Goal: Navigation & Orientation: Find specific page/section

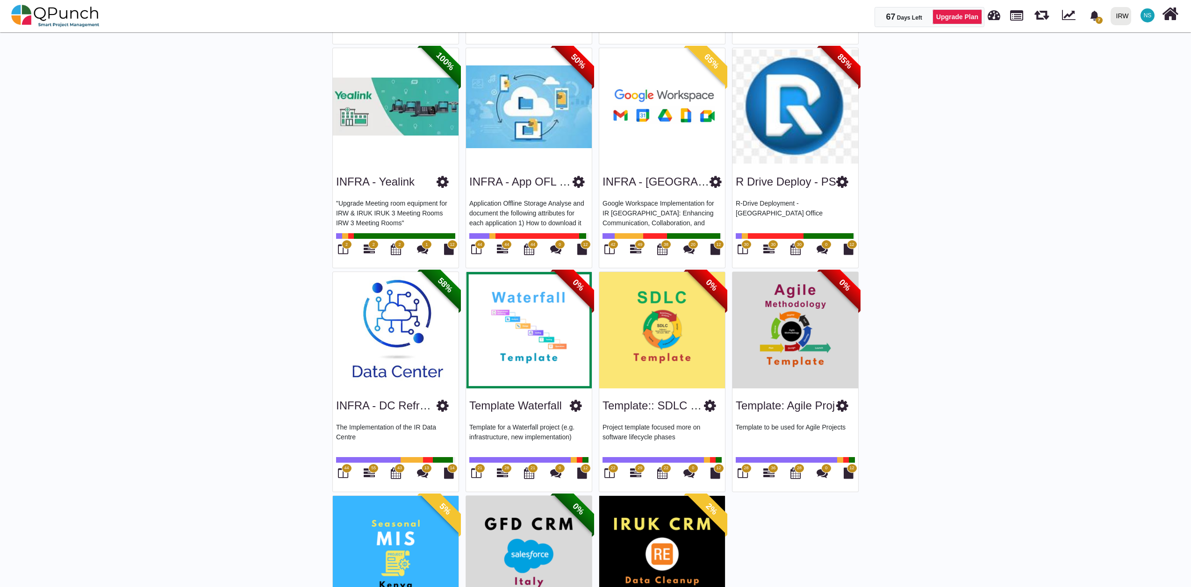
scroll to position [1538, 0]
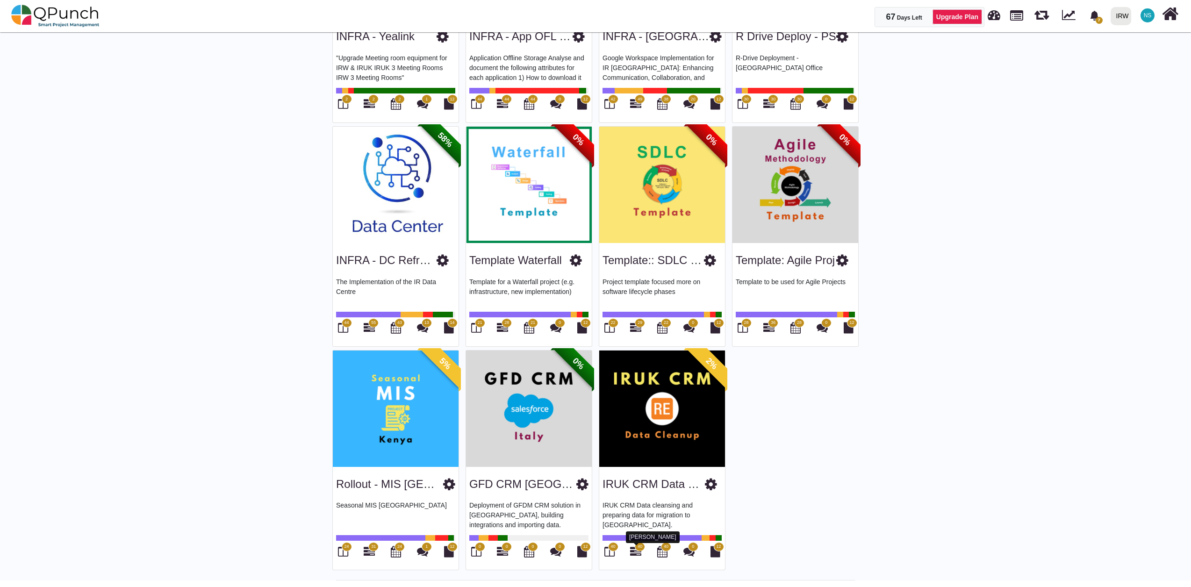
click at [641, 552] on icon at bounding box center [635, 551] width 11 height 11
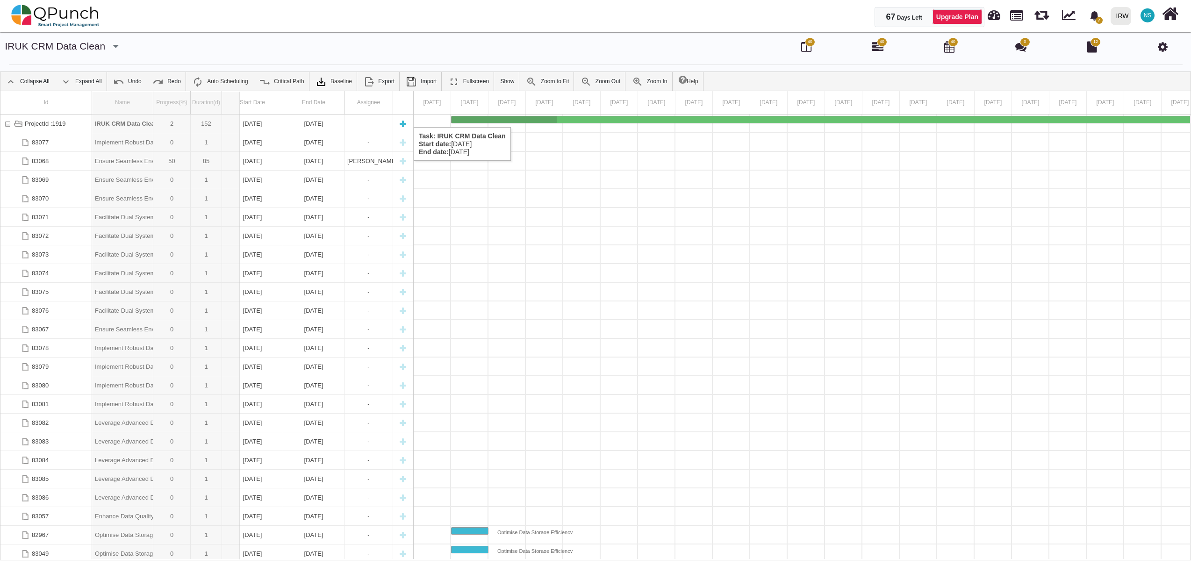
drag, startPoint x: 154, startPoint y: 104, endPoint x: 240, endPoint y: 118, distance: 87.2
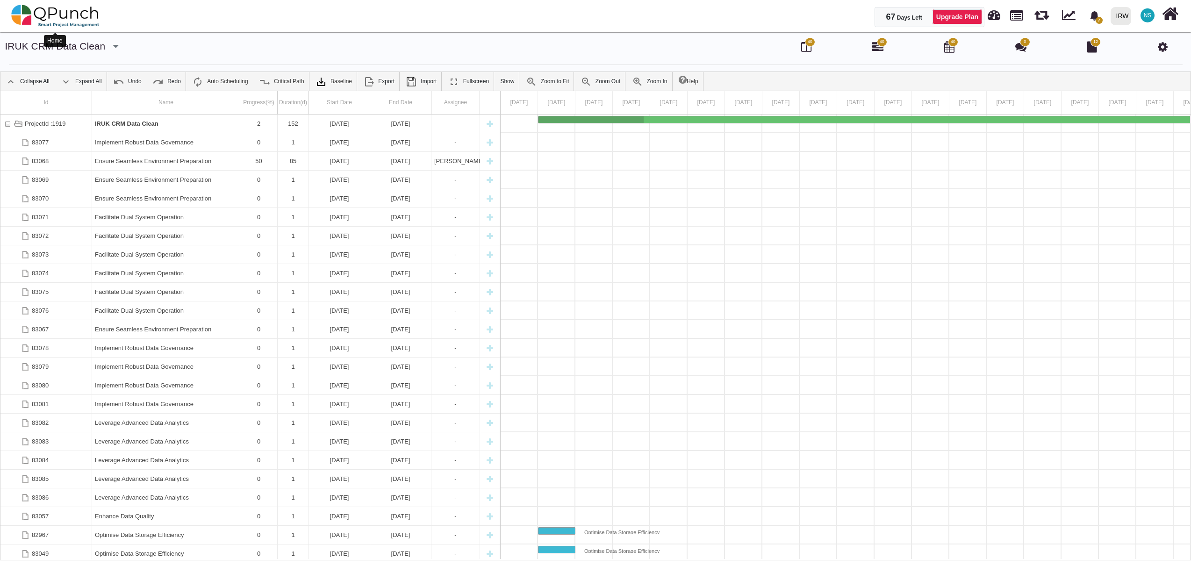
click at [48, 20] on img at bounding box center [55, 16] width 88 height 28
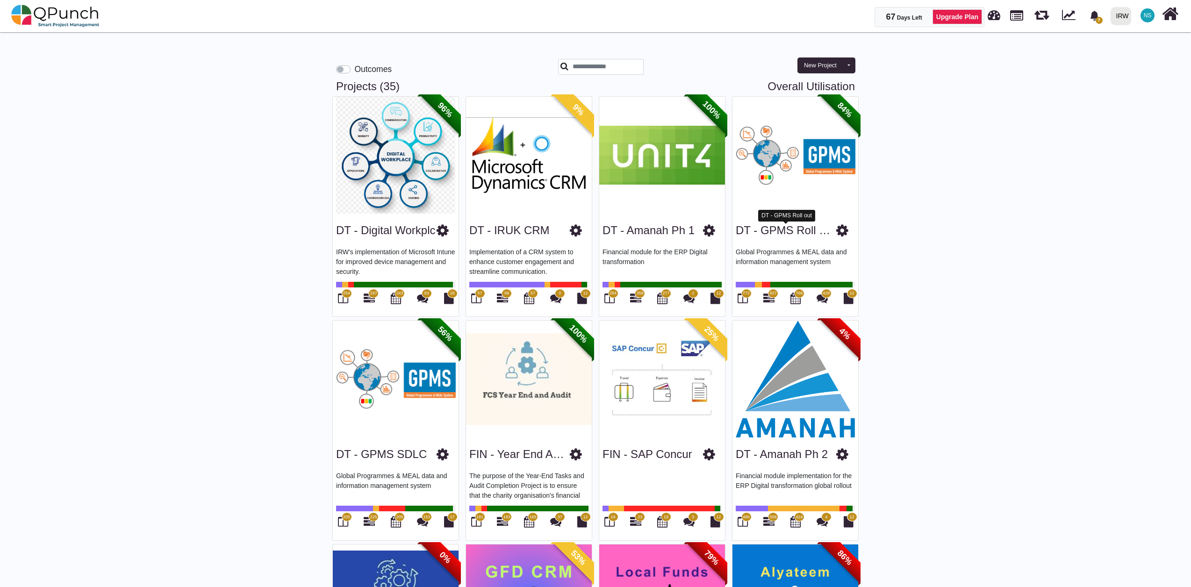
click at [780, 231] on link "DT - GPMS Roll out" at bounding box center [786, 230] width 101 height 13
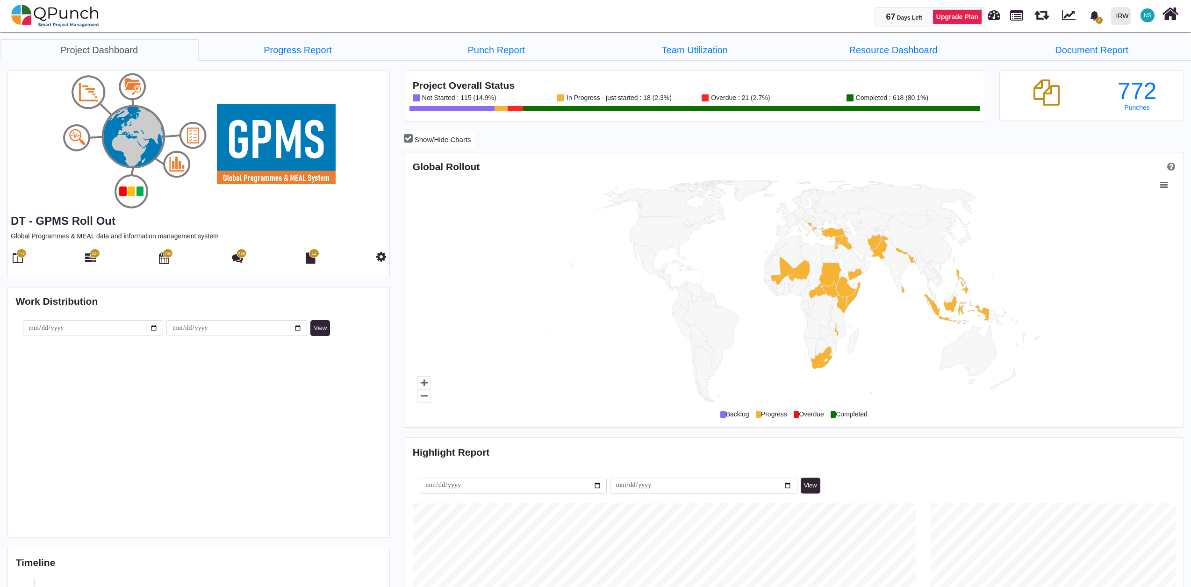
scroll to position [251, 259]
click at [93, 259] on icon at bounding box center [90, 257] width 11 height 11
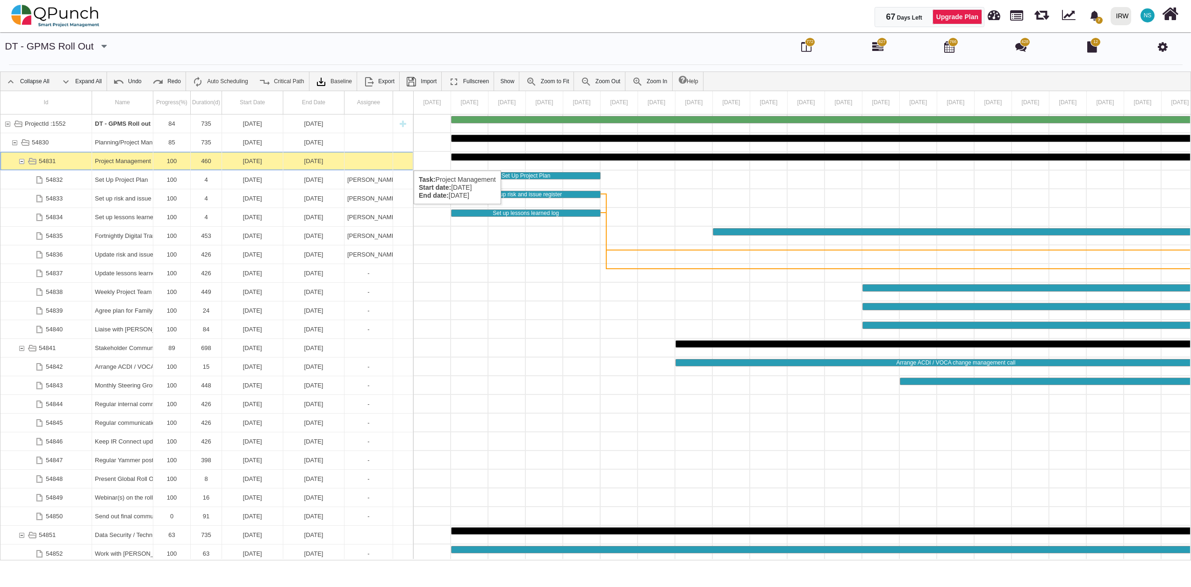
click at [22, 161] on div "54831" at bounding box center [21, 161] width 8 height 18
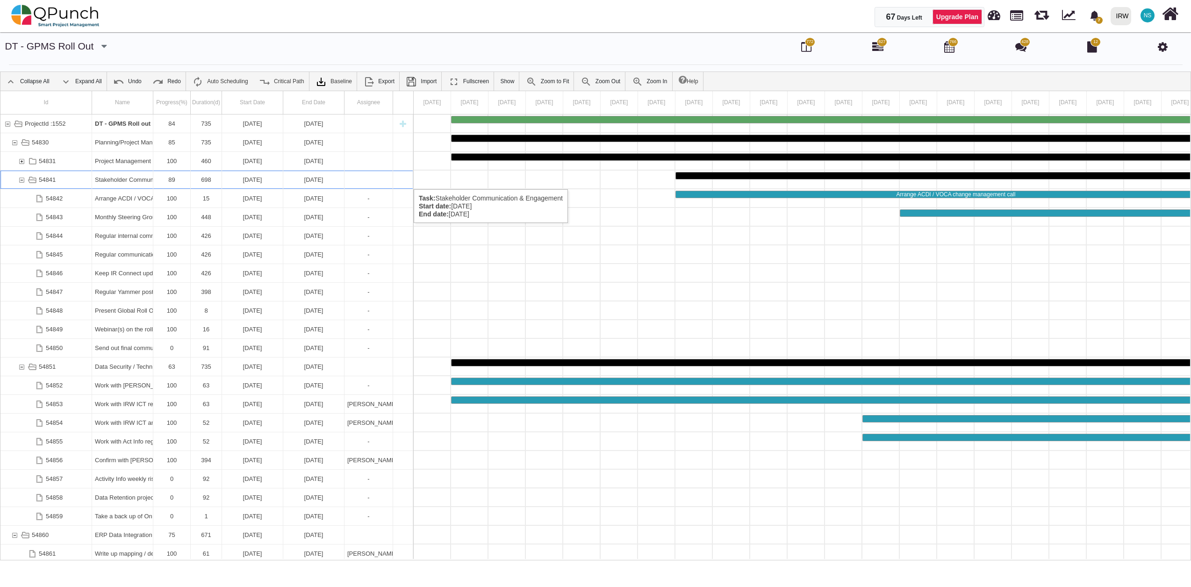
click at [22, 180] on div "54841" at bounding box center [21, 180] width 8 height 18
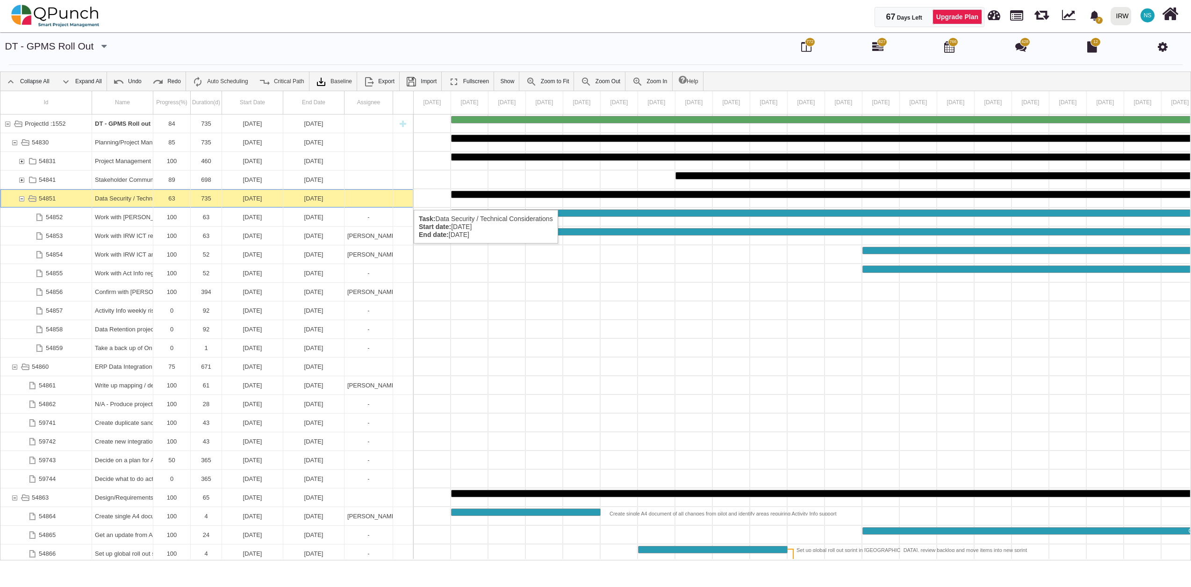
click at [21, 201] on div "54851" at bounding box center [21, 198] width 8 height 18
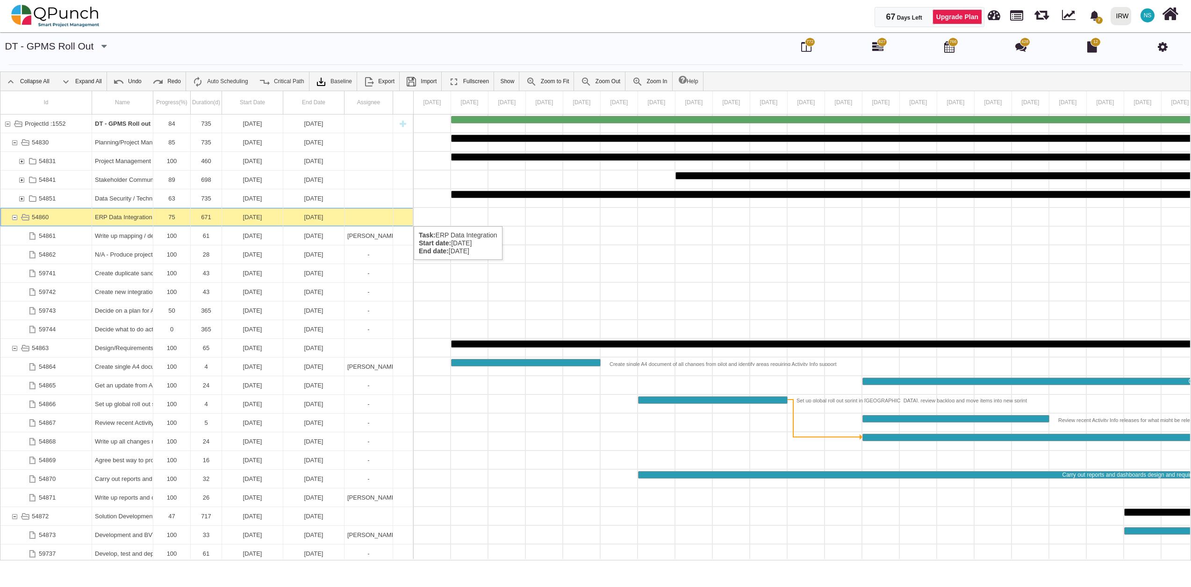
click at [12, 217] on div "54860" at bounding box center [14, 217] width 8 height 18
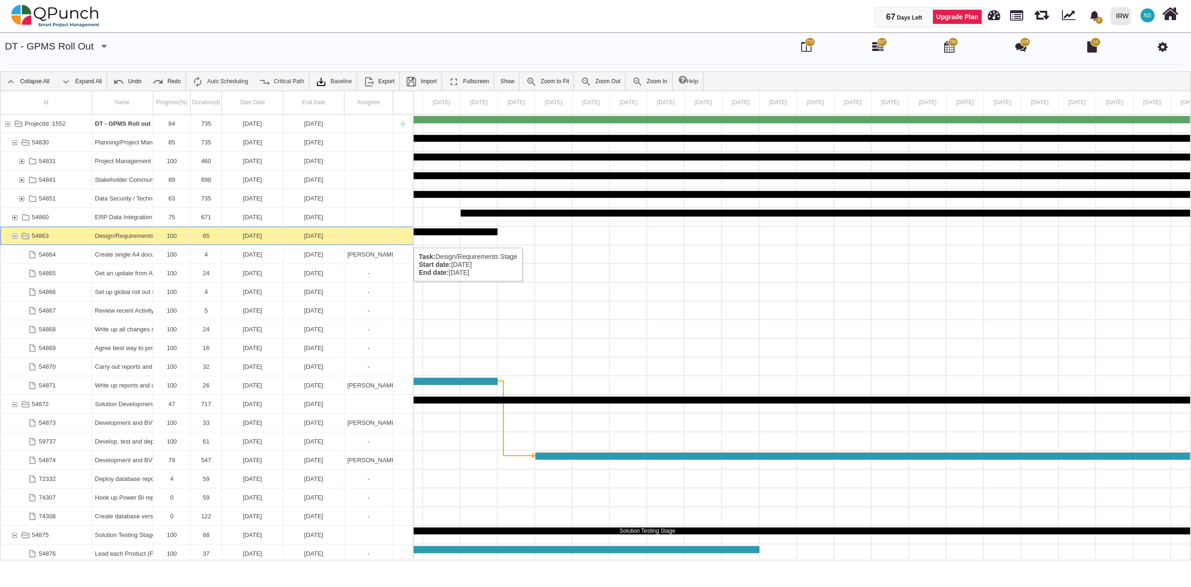
click at [15, 238] on div "54863" at bounding box center [14, 236] width 8 height 18
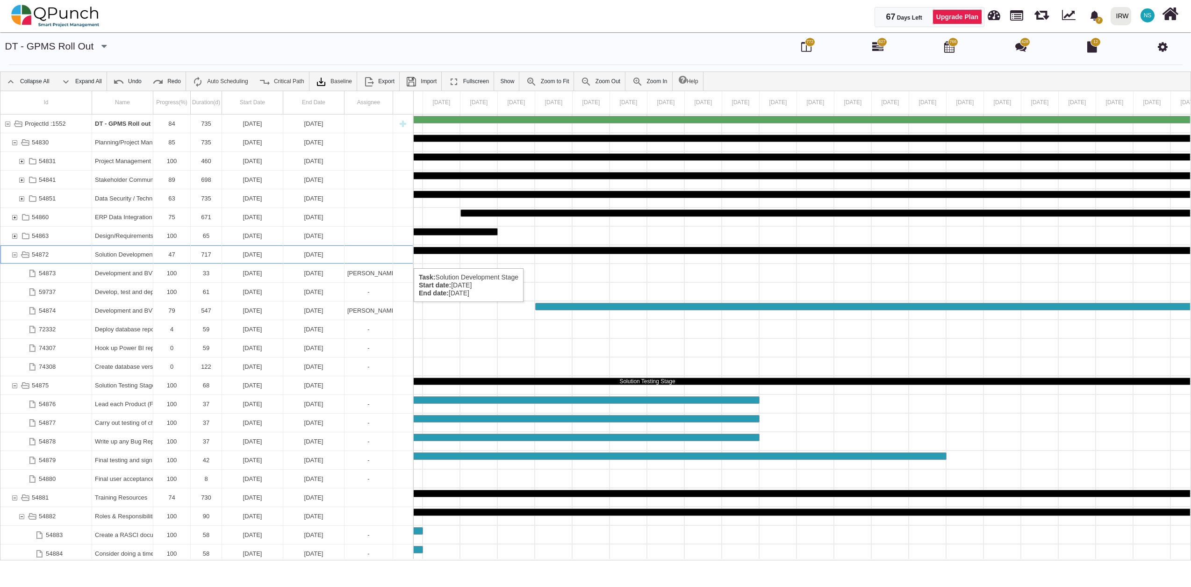
click at [14, 259] on div "54872" at bounding box center [14, 254] width 8 height 18
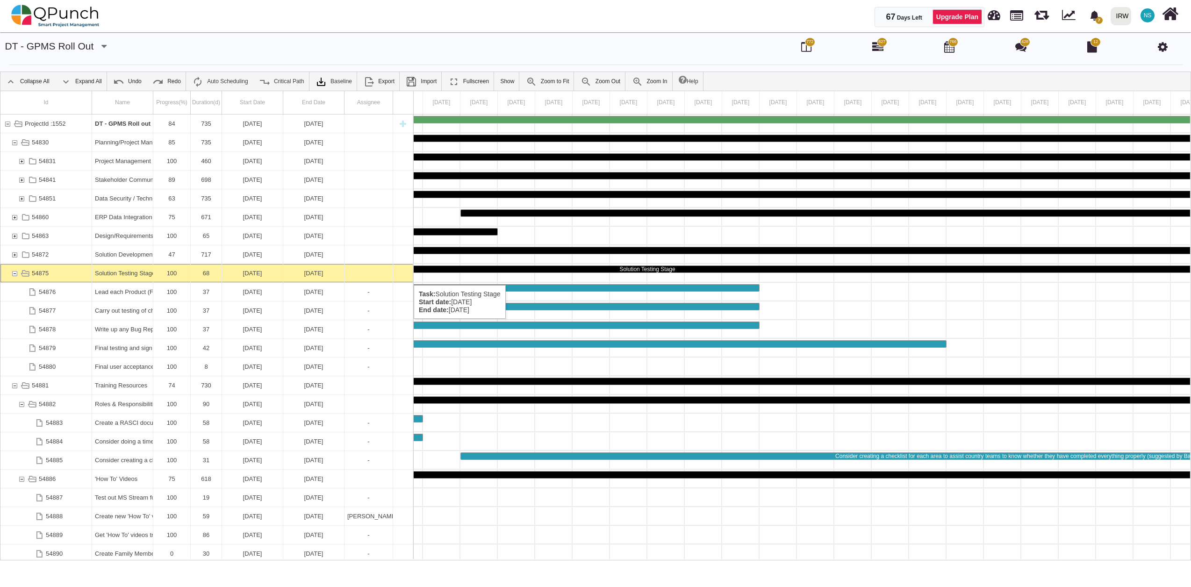
click at [15, 276] on div "54875" at bounding box center [14, 273] width 8 height 18
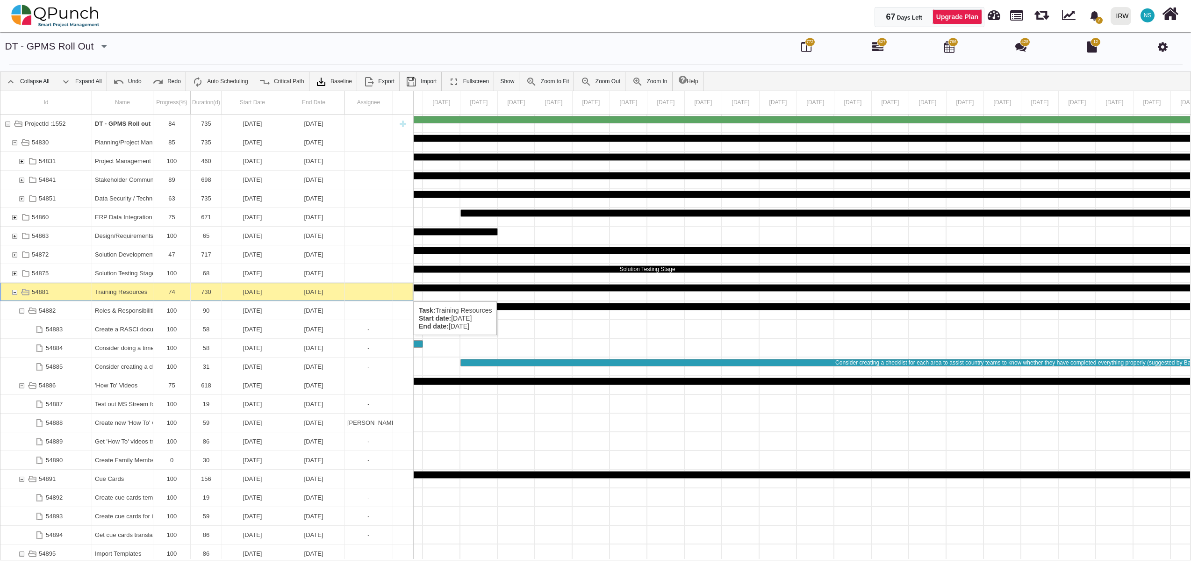
click at [17, 292] on div "54881" at bounding box center [14, 292] width 8 height 18
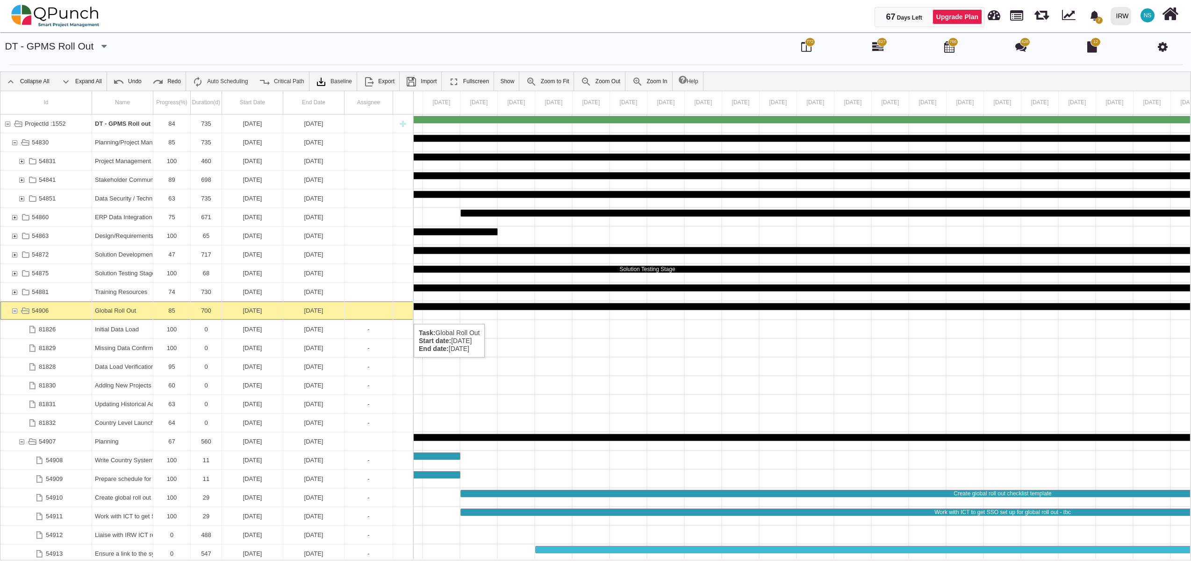
click at [14, 315] on div "54906" at bounding box center [14, 311] width 8 height 18
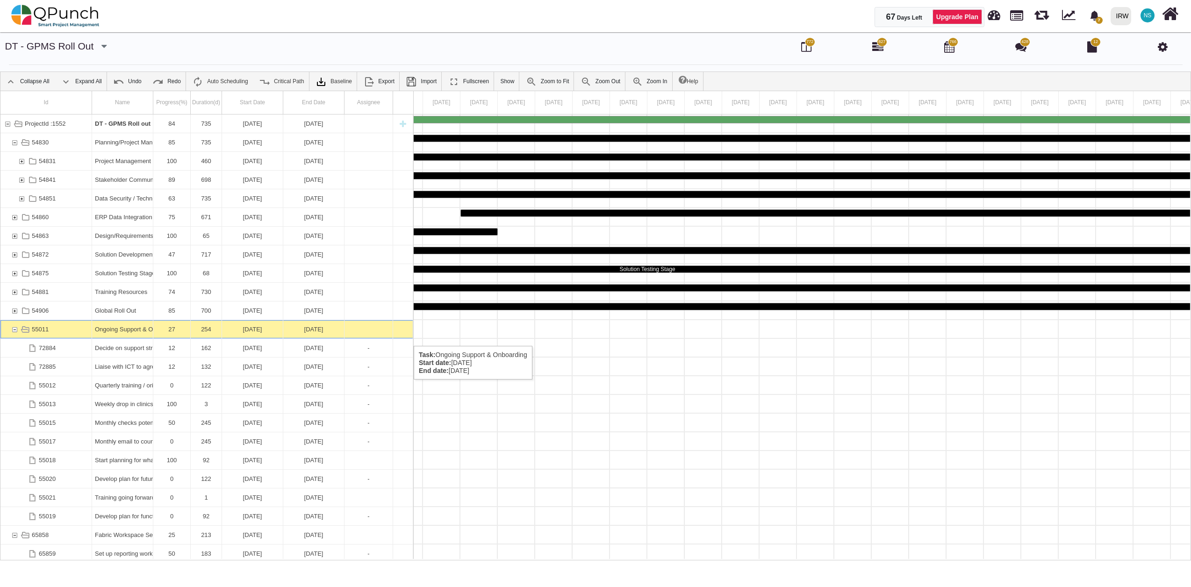
click at [15, 337] on div "55011" at bounding box center [14, 329] width 8 height 18
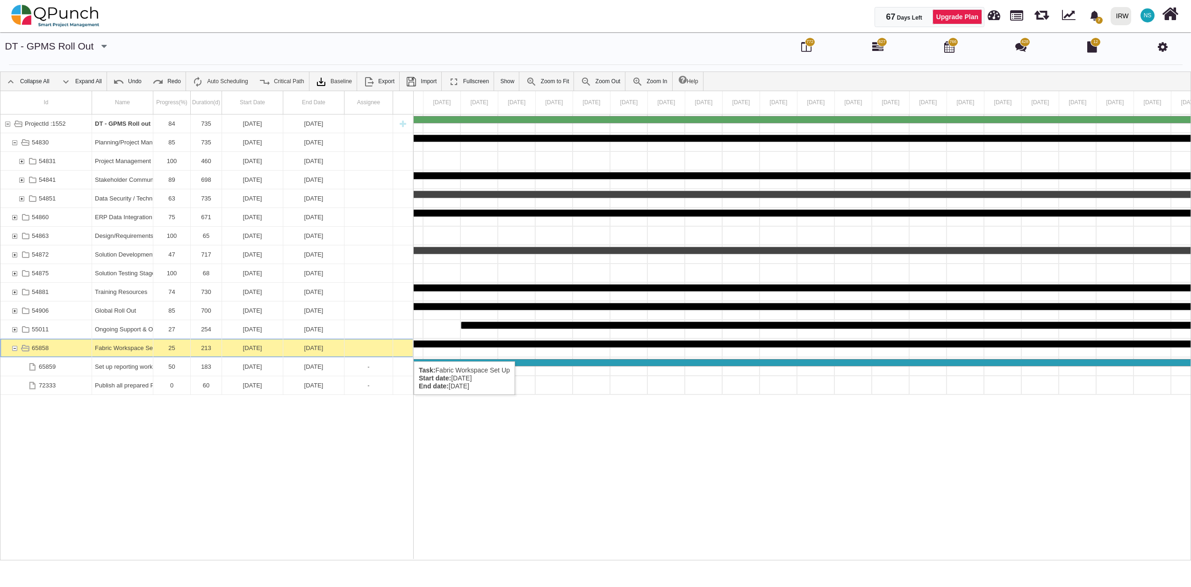
click at [17, 352] on div "65858" at bounding box center [14, 348] width 8 height 18
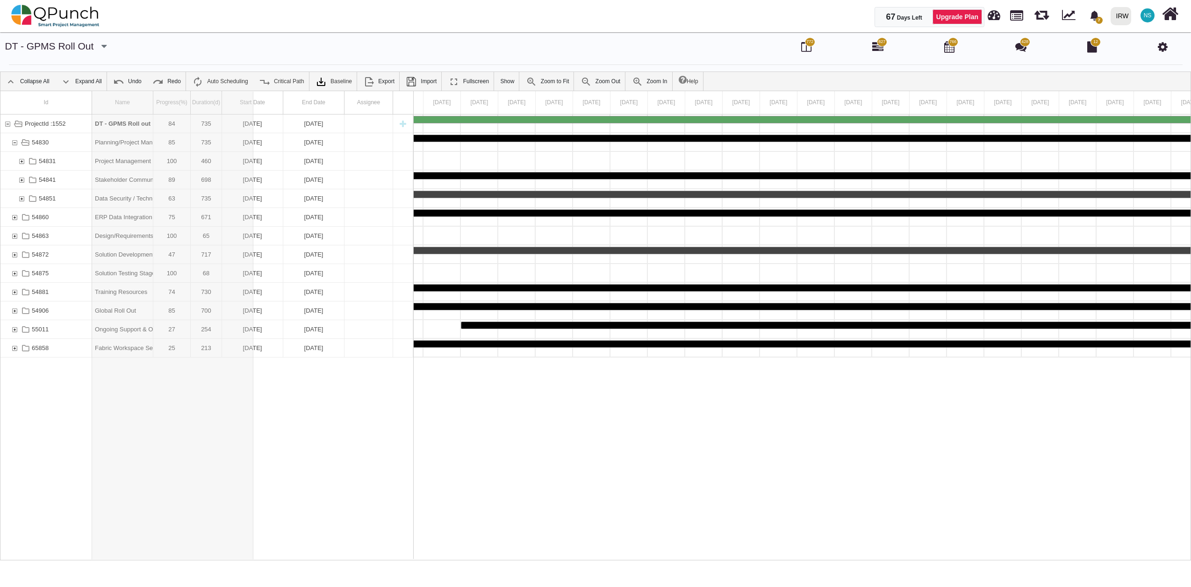
drag, startPoint x: 154, startPoint y: 103, endPoint x: 254, endPoint y: 103, distance: 100.1
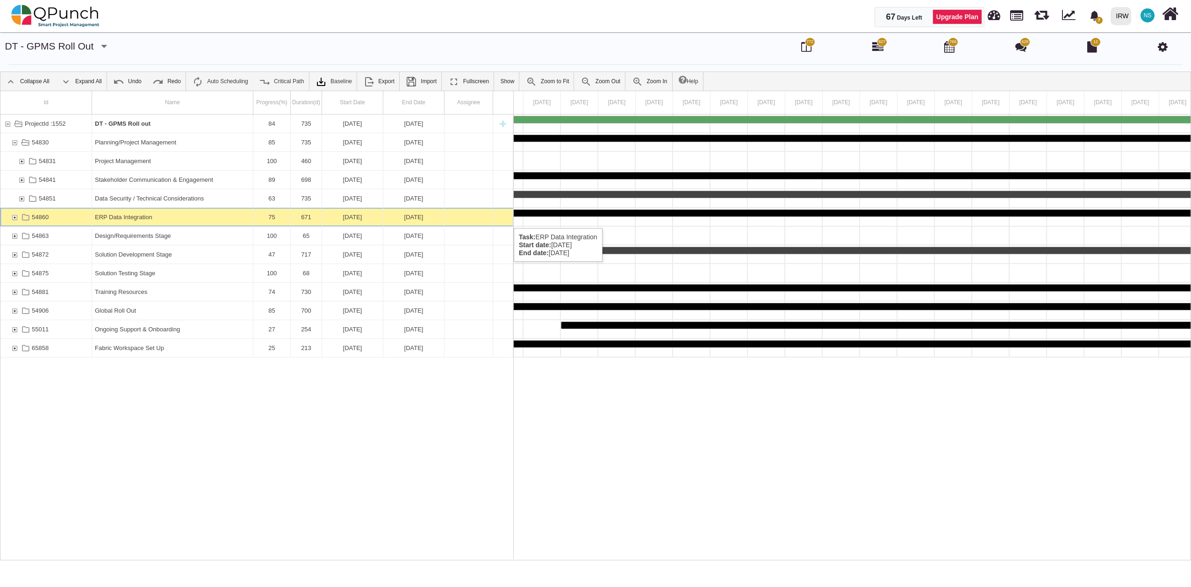
click at [14, 219] on div "54860" at bounding box center [14, 217] width 8 height 18
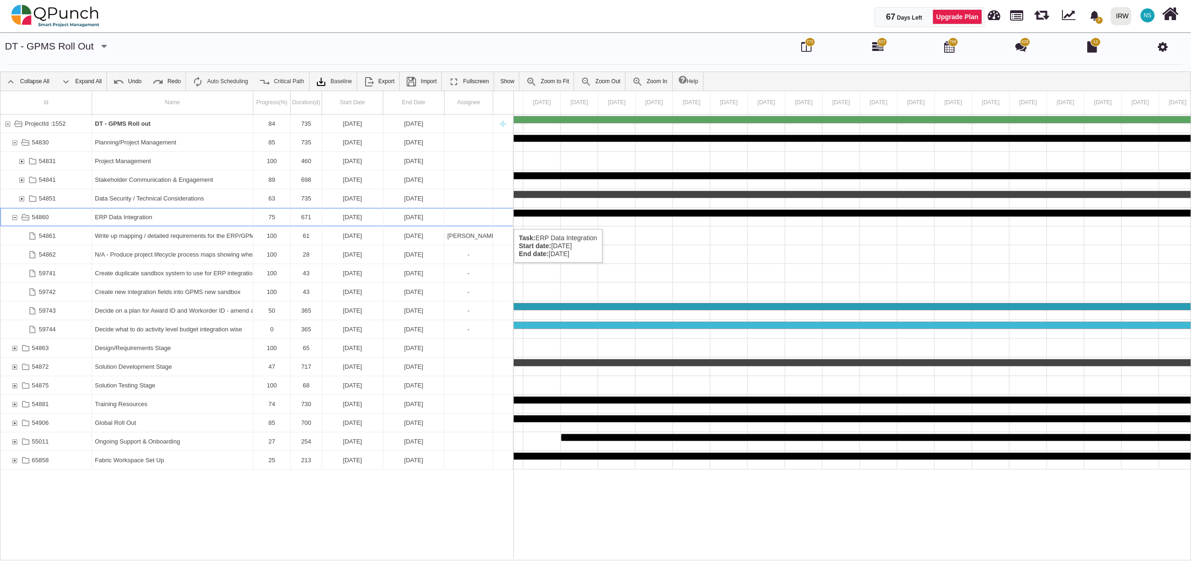
click at [77, 220] on div "54860" at bounding box center [46, 217] width 92 height 18
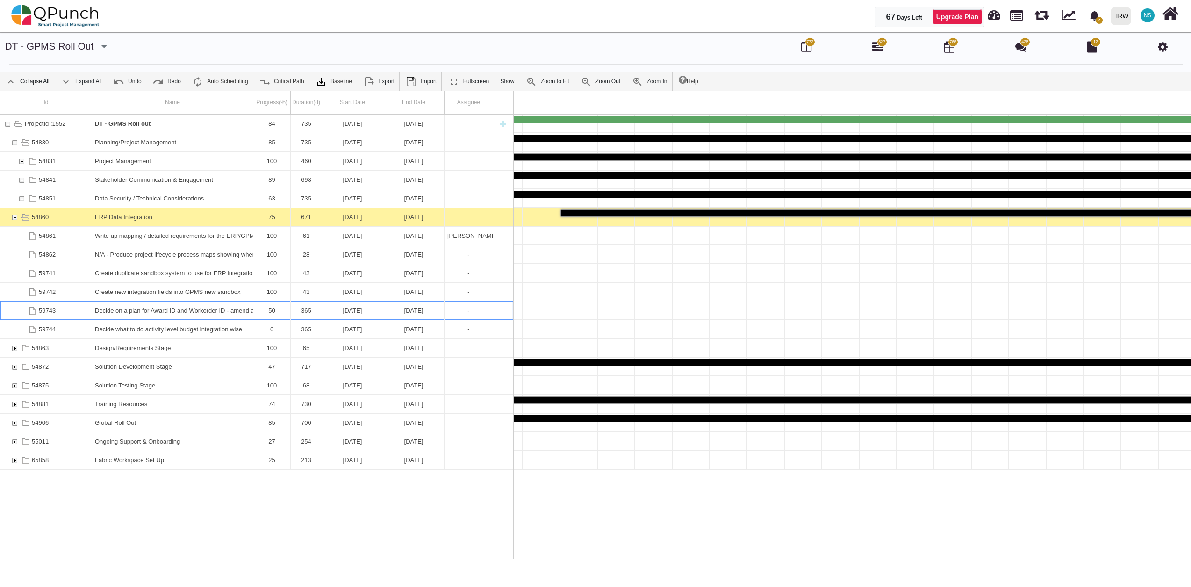
scroll to position [0, 13829]
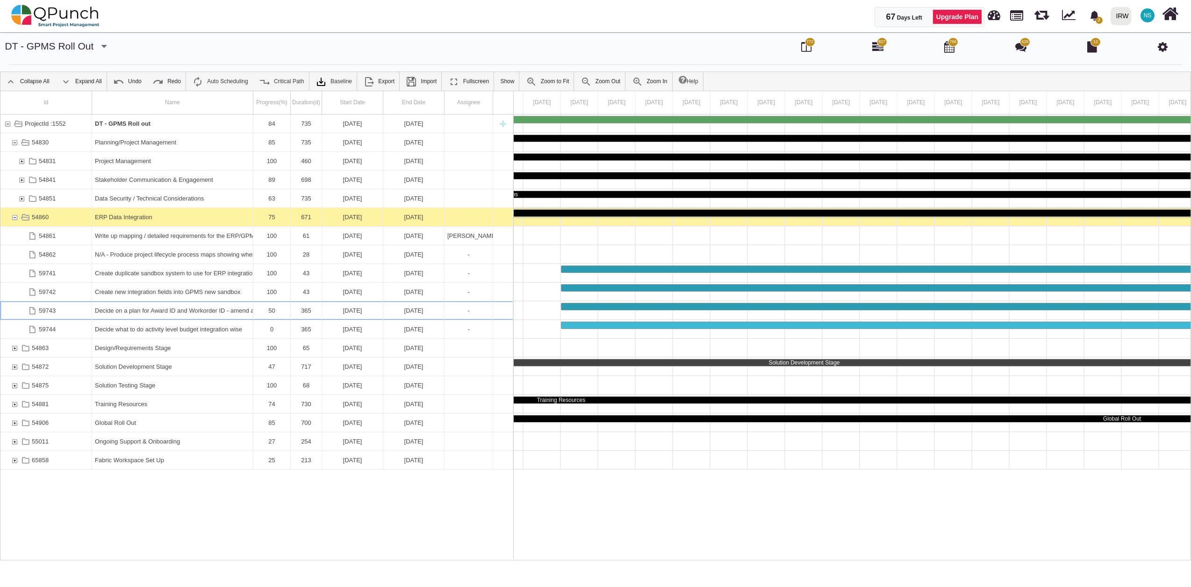
click at [10, 310] on div "59743" at bounding box center [13, 311] width 7 height 18
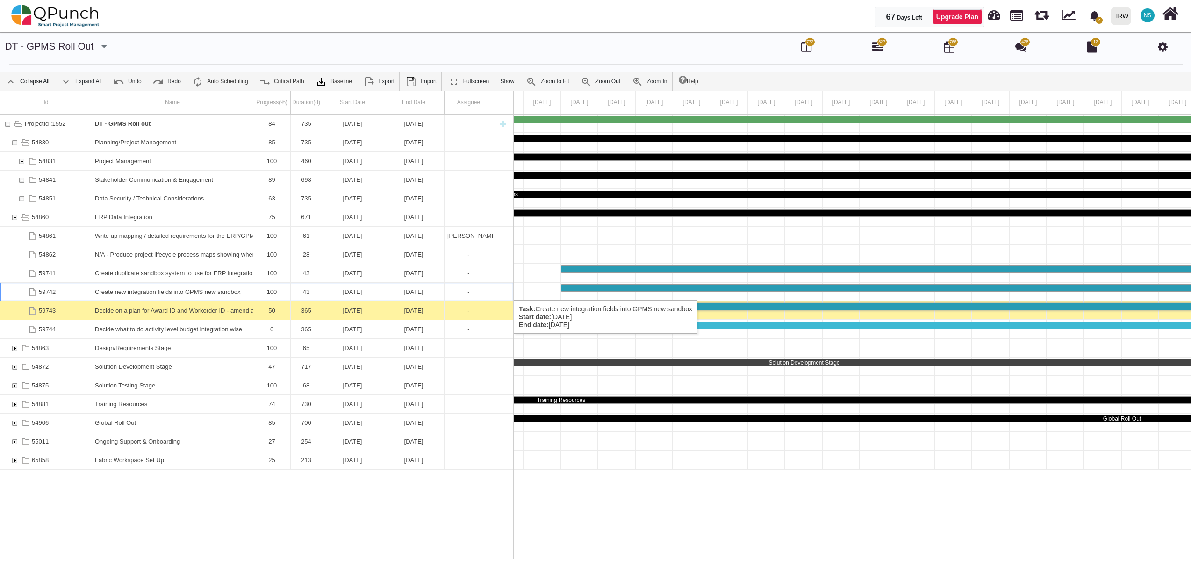
click at [6, 291] on div "59742" at bounding box center [6, 292] width 7 height 18
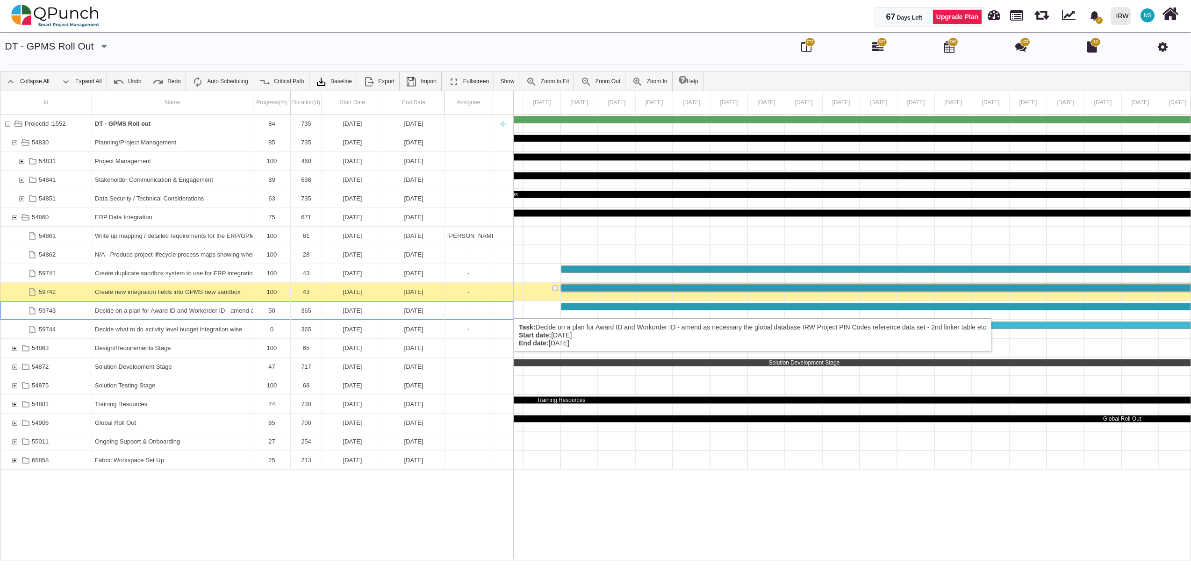
click at [11, 309] on div "59743" at bounding box center [13, 311] width 7 height 18
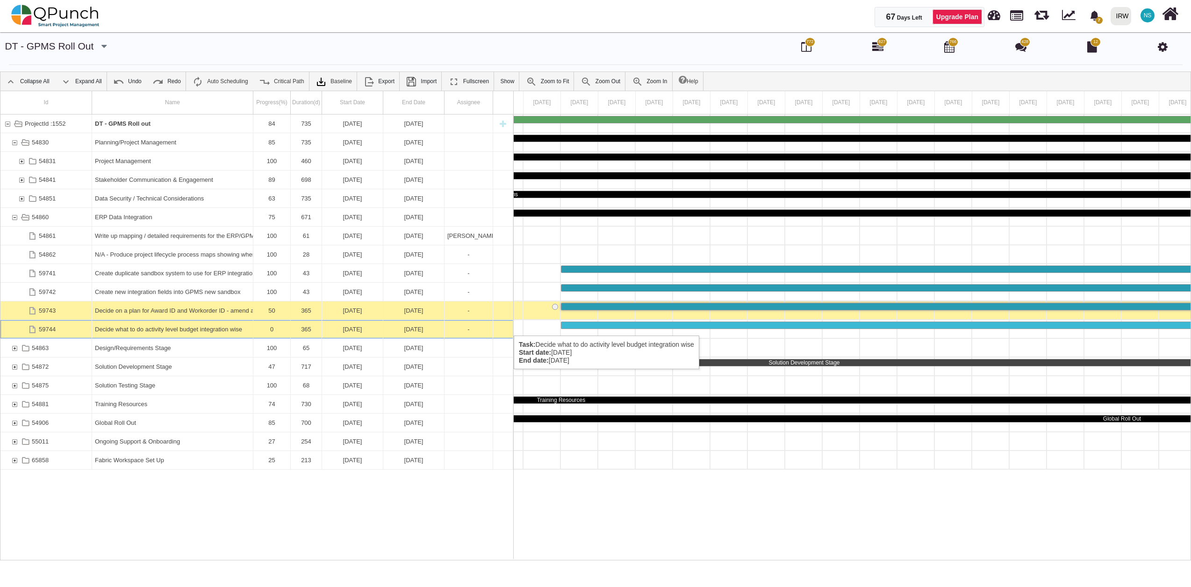
click at [7, 326] on div "59744" at bounding box center [6, 329] width 7 height 18
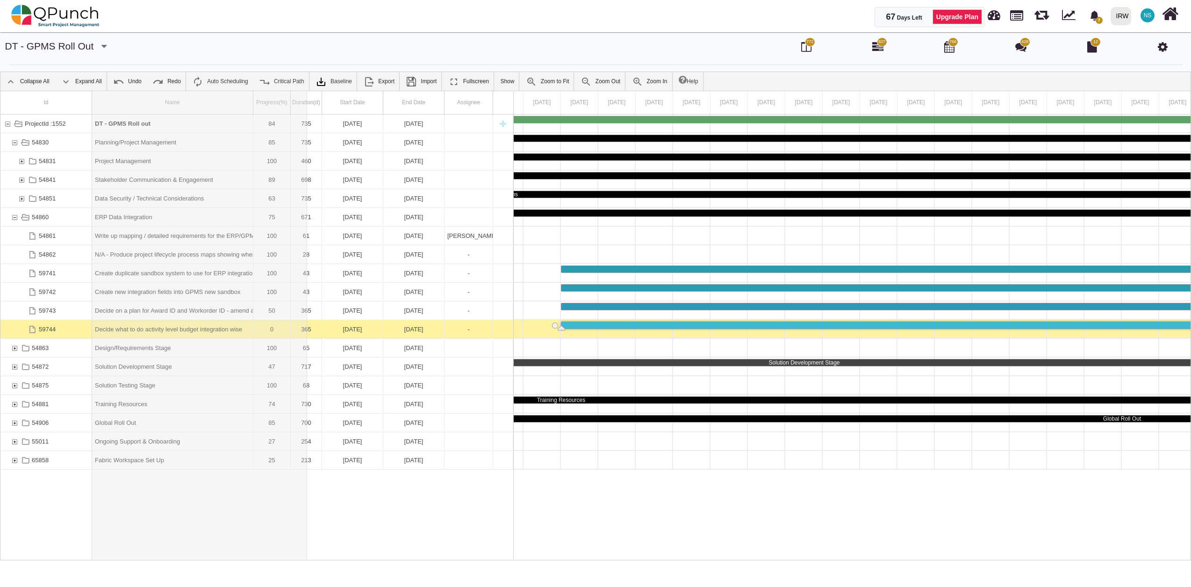
drag, startPoint x: 253, startPoint y: 104, endPoint x: 307, endPoint y: 98, distance: 54.1
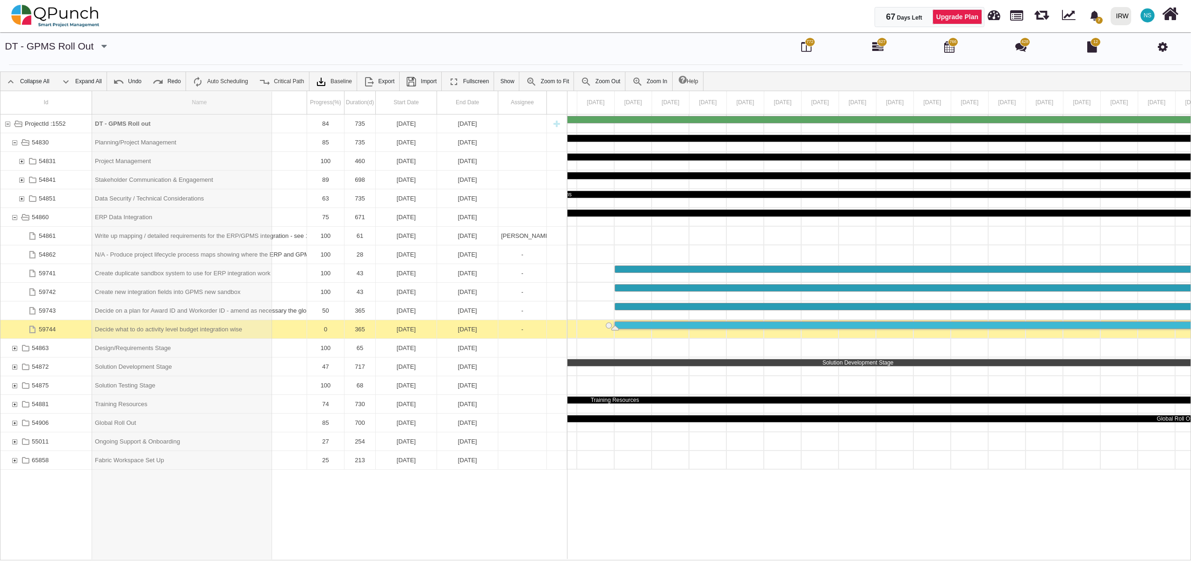
drag, startPoint x: 307, startPoint y: 98, endPoint x: 272, endPoint y: 98, distance: 35.1
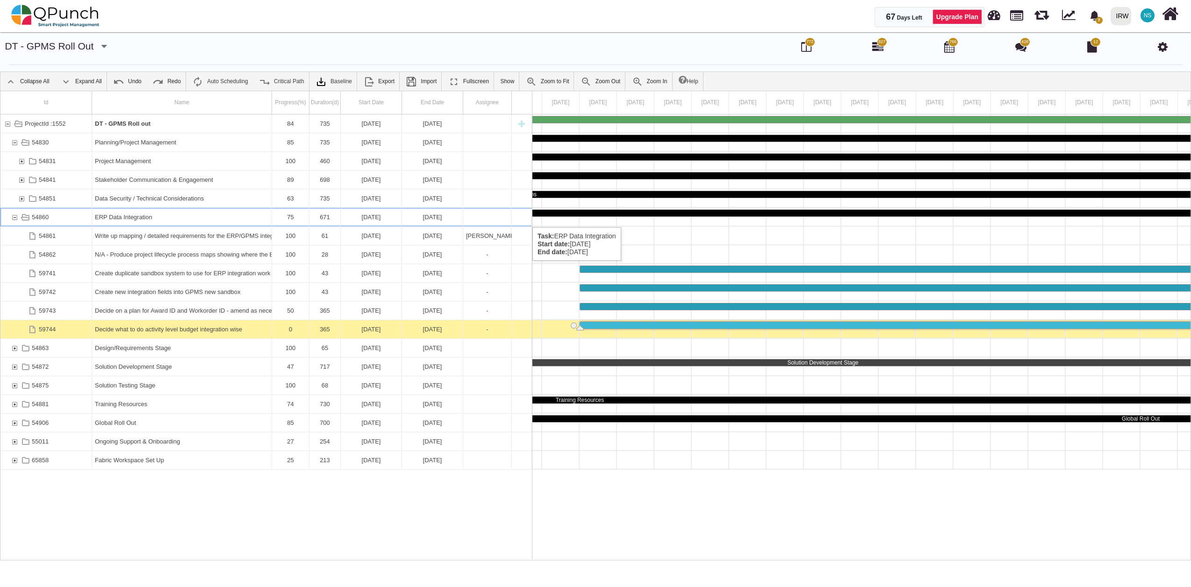
click at [15, 218] on div "54860" at bounding box center [14, 217] width 8 height 18
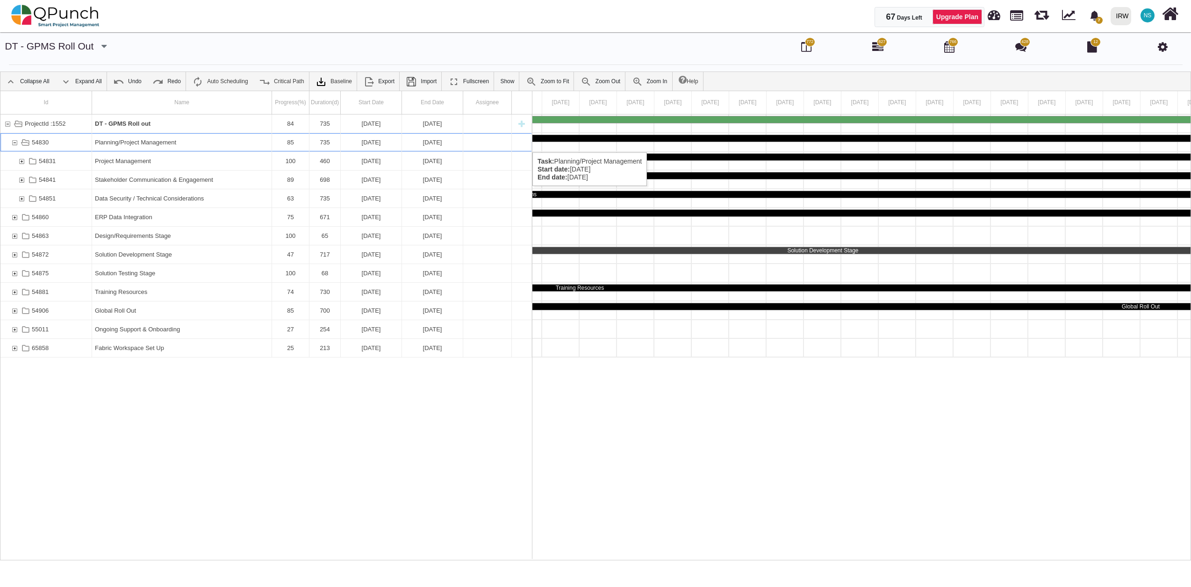
click at [14, 143] on div "54830" at bounding box center [14, 142] width 8 height 18
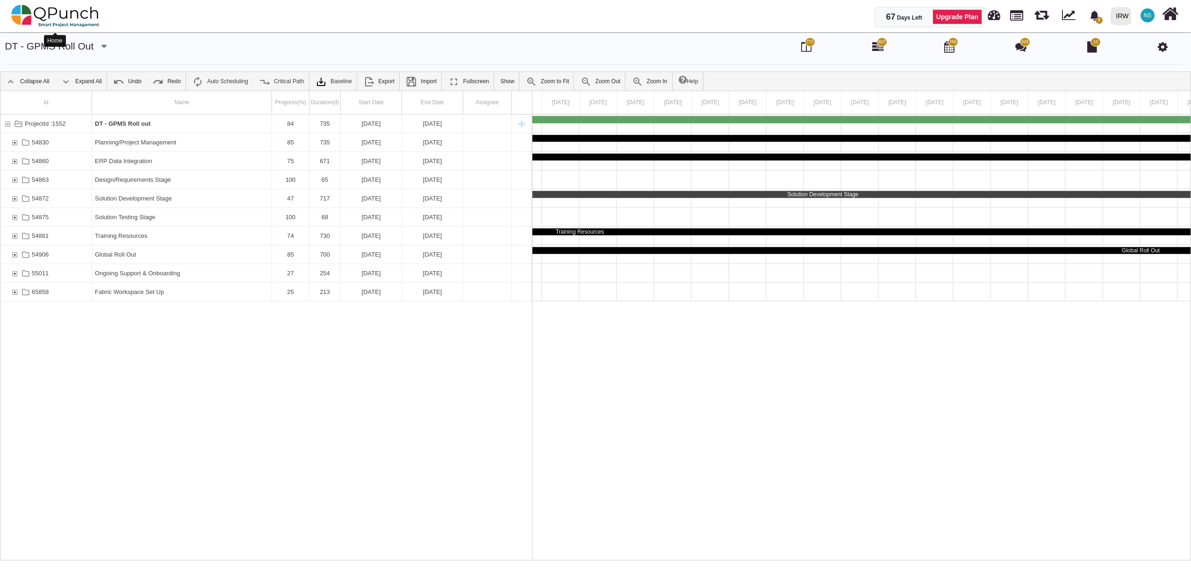
click at [75, 16] on img at bounding box center [55, 16] width 88 height 28
